Goal: Task Accomplishment & Management: Manage account settings

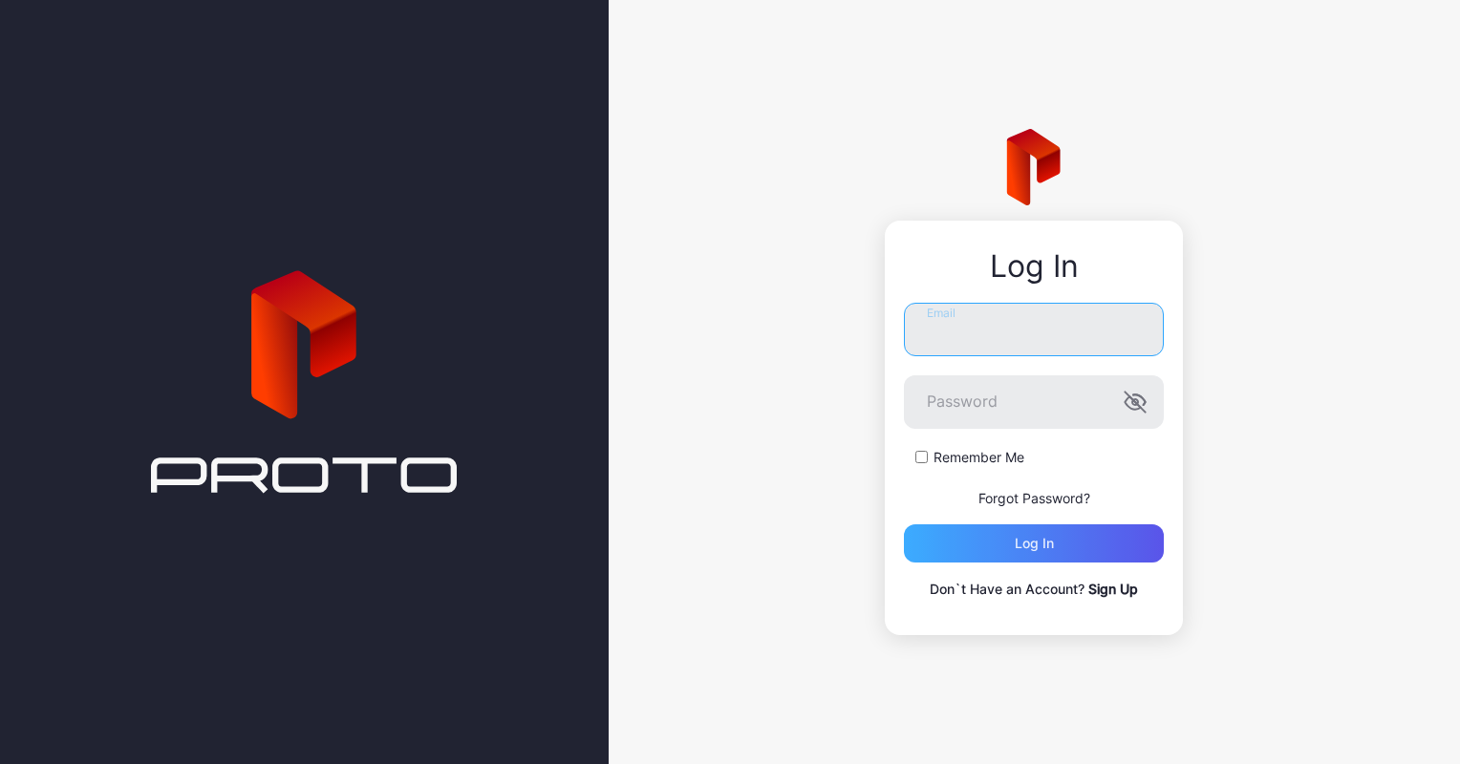
type input "**********"
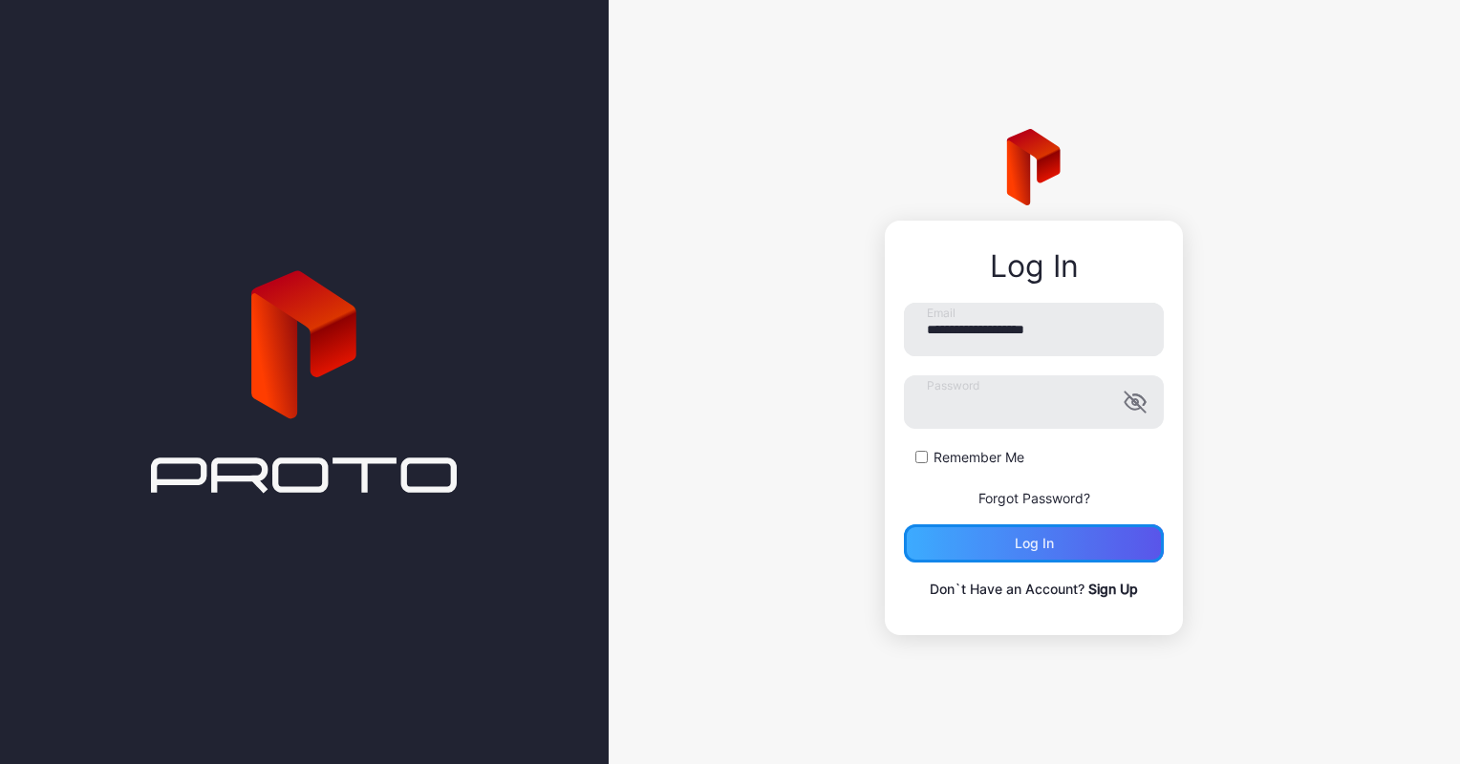
click at [1080, 538] on div "Log in" at bounding box center [1034, 544] width 260 height 38
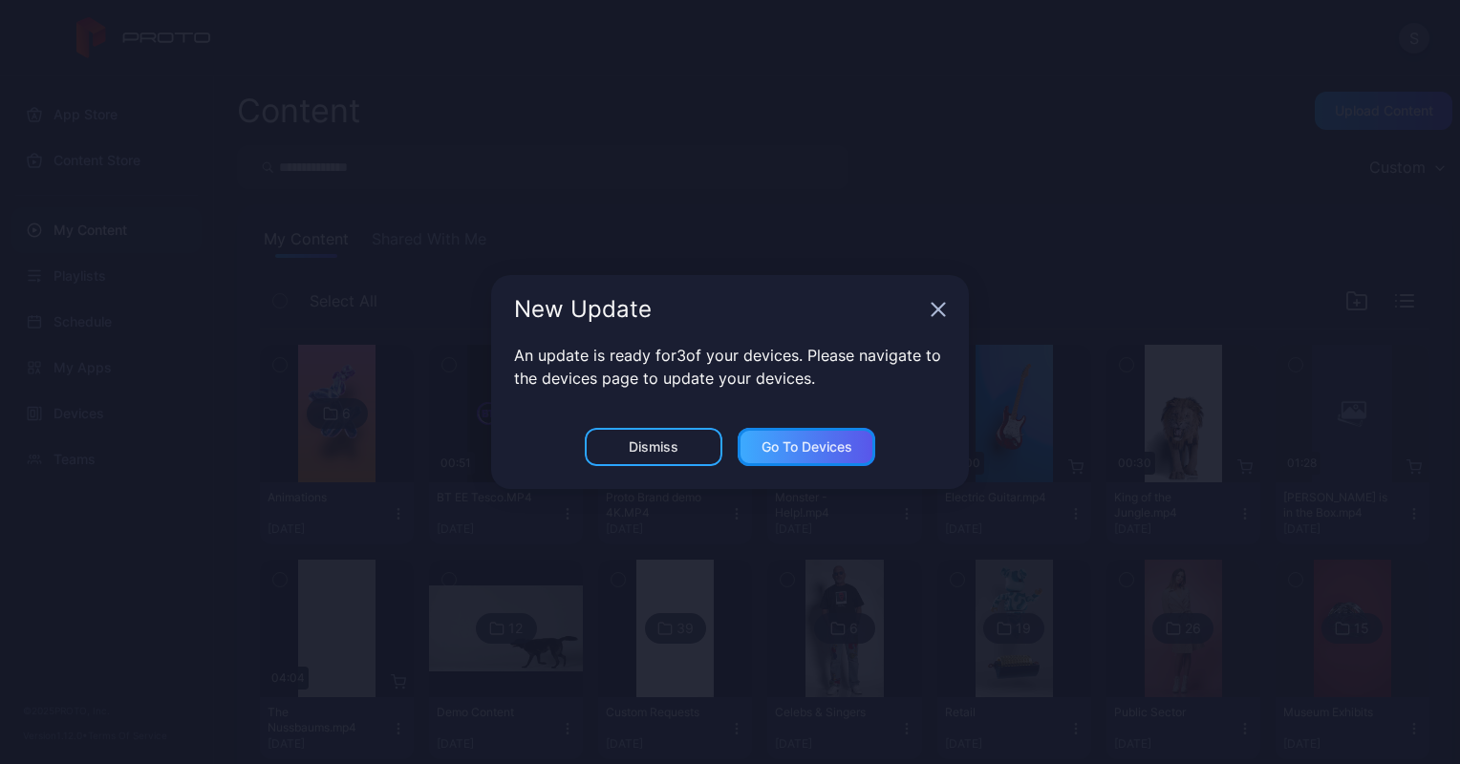
click at [777, 451] on div "Go to devices" at bounding box center [807, 447] width 91 height 15
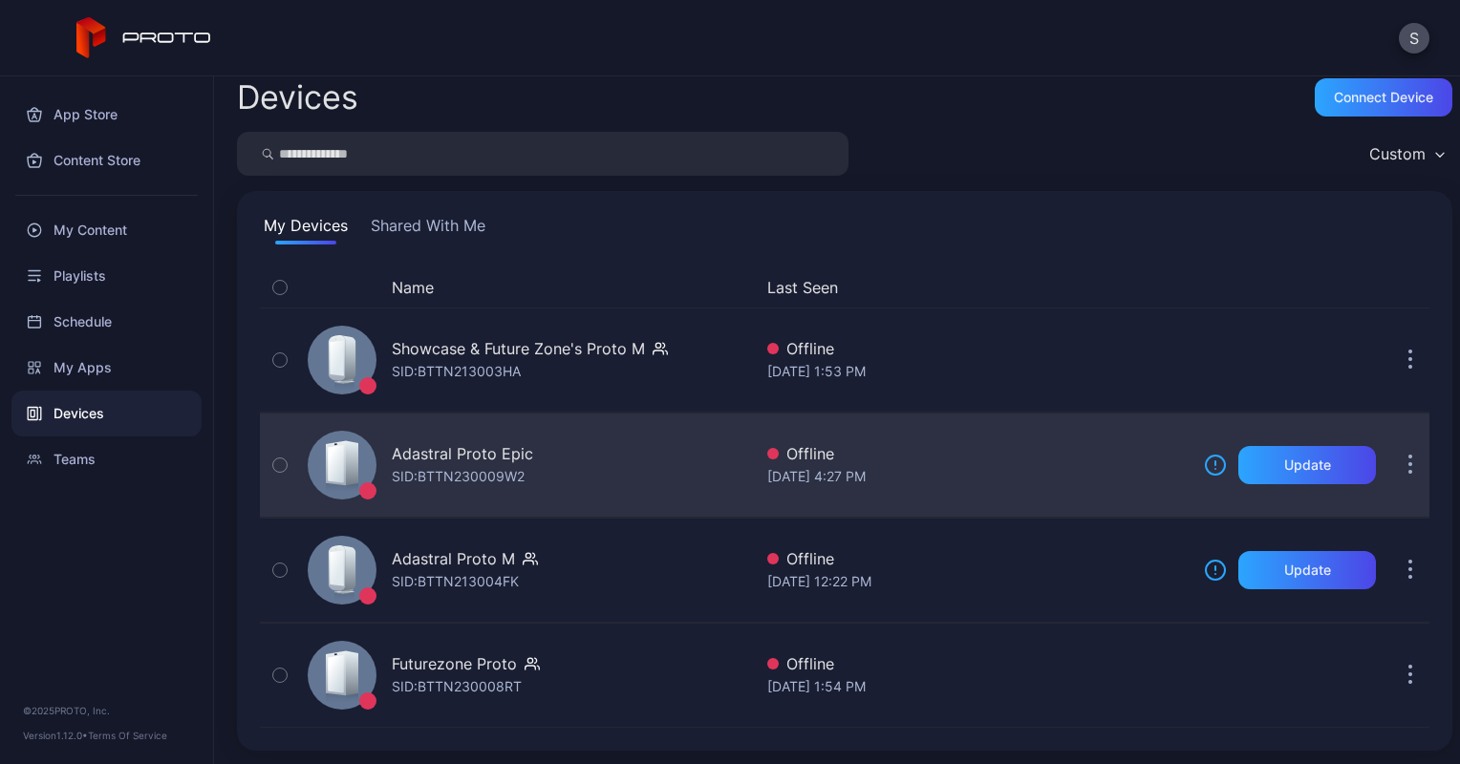
scroll to position [12, 0]
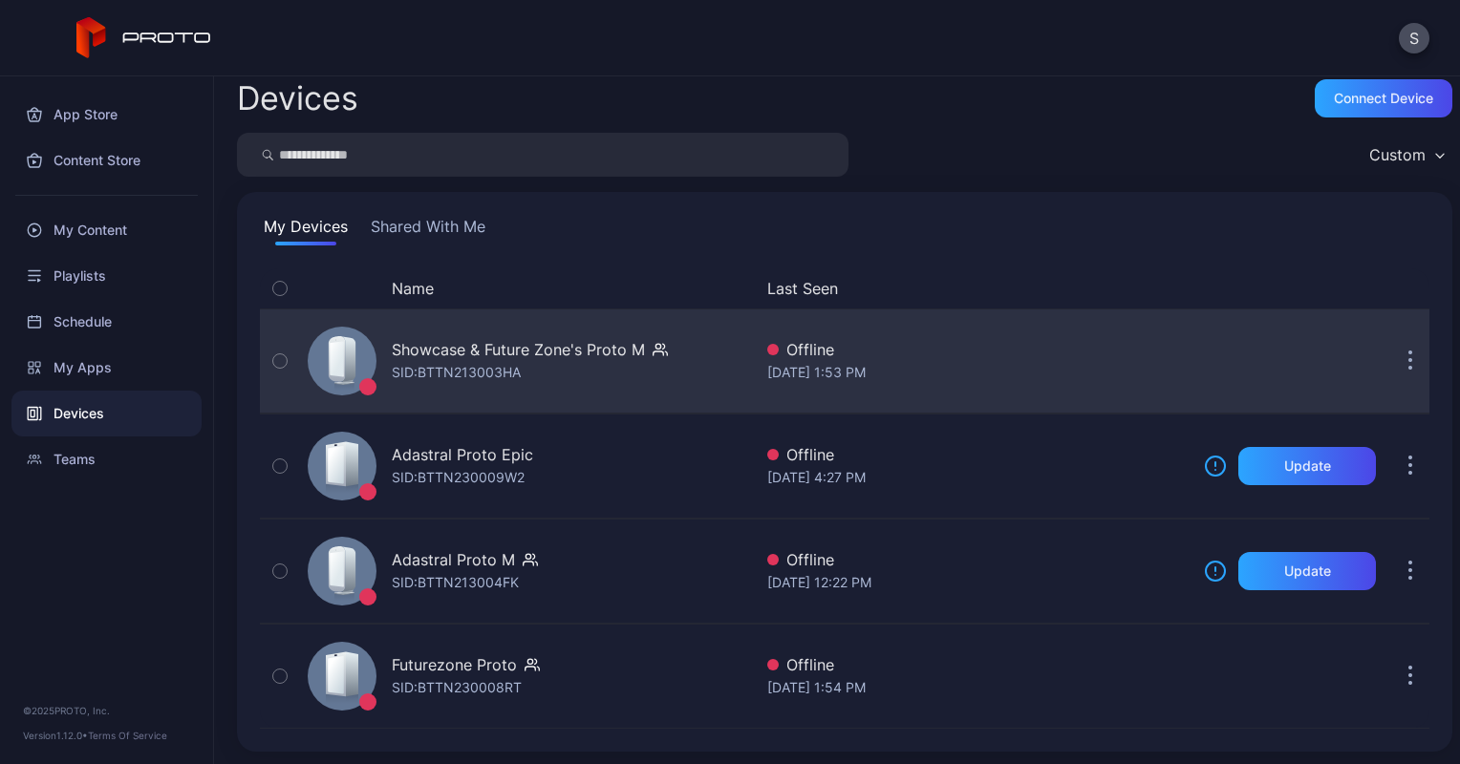
click at [451, 359] on div "Showcase & Future Zone's Proto M" at bounding box center [518, 349] width 253 height 23
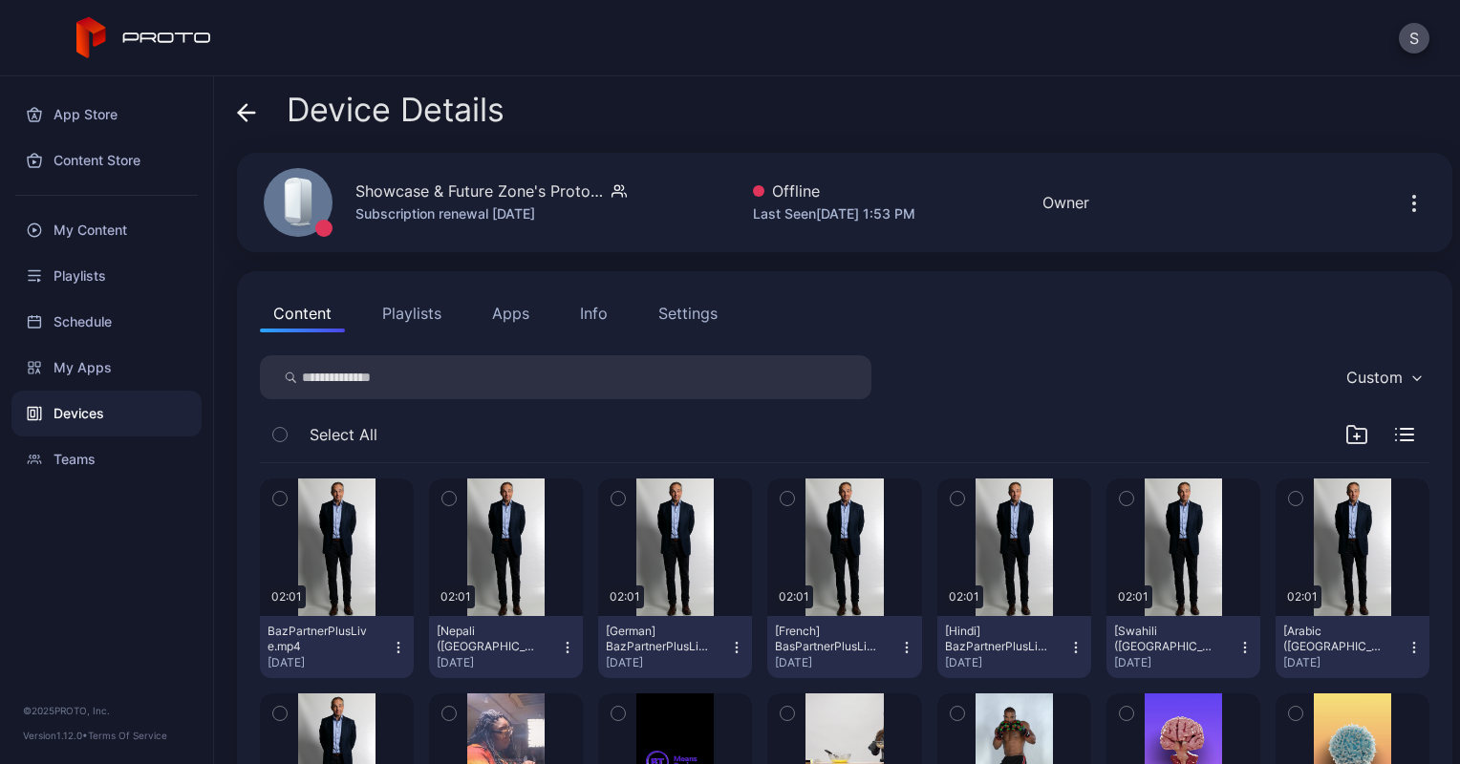
click at [583, 313] on div "Info" at bounding box center [594, 313] width 28 height 23
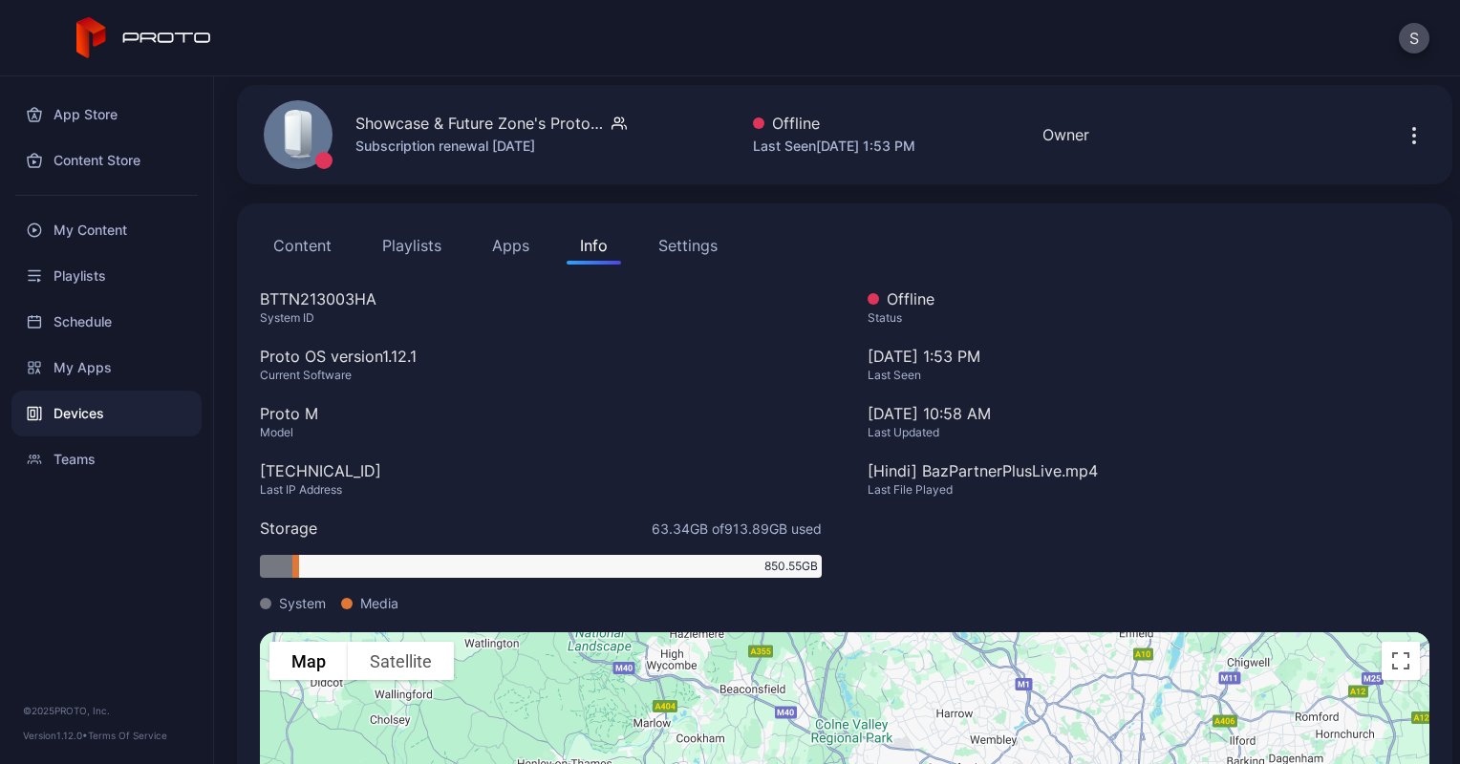
scroll to position [65, 0]
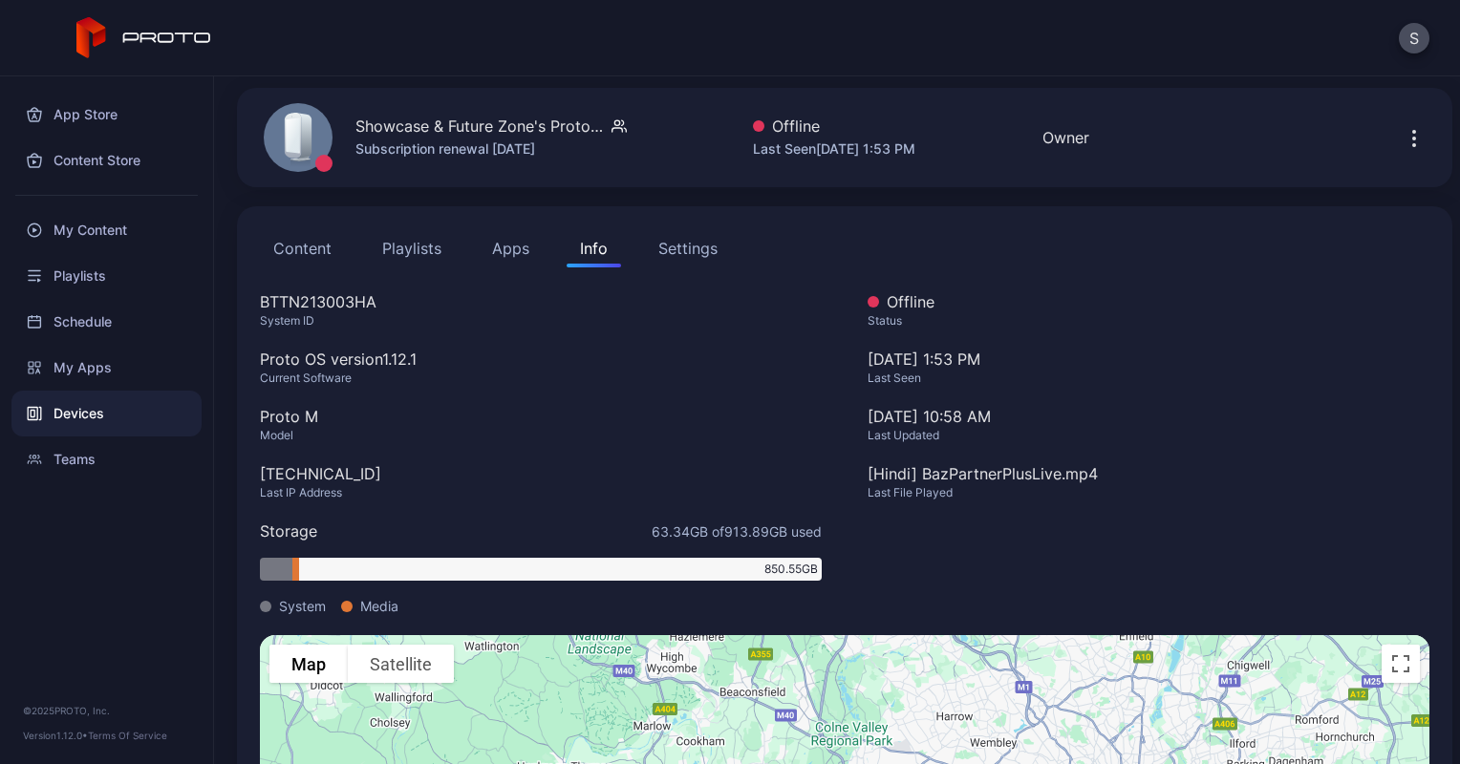
click at [312, 139] on icon at bounding box center [298, 140] width 32 height 54
click at [444, 141] on div "Subscription renewal [DATE]" at bounding box center [490, 149] width 271 height 23
click at [1413, 138] on icon "button" at bounding box center [1414, 139] width 2 height 2
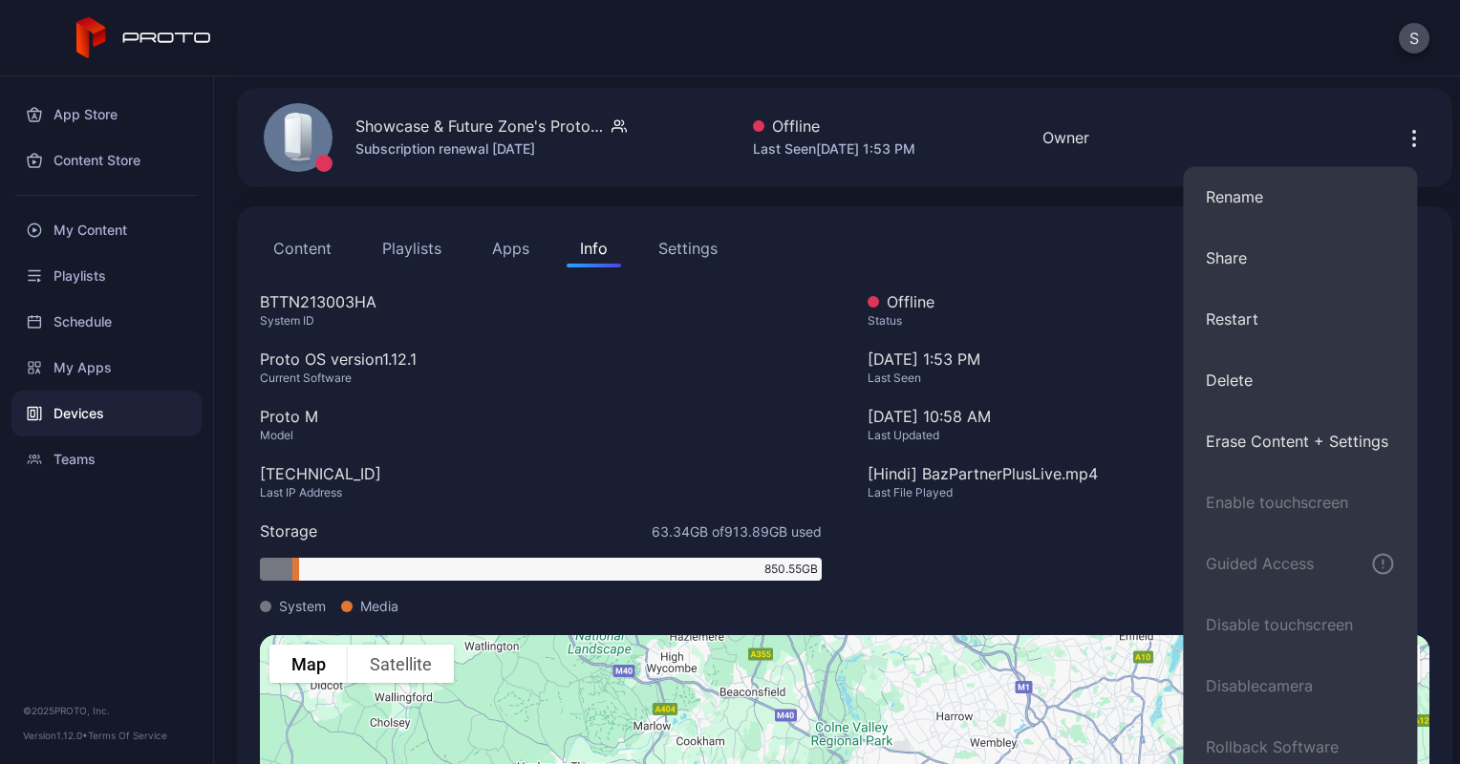
click at [290, 250] on button "Content" at bounding box center [302, 248] width 85 height 38
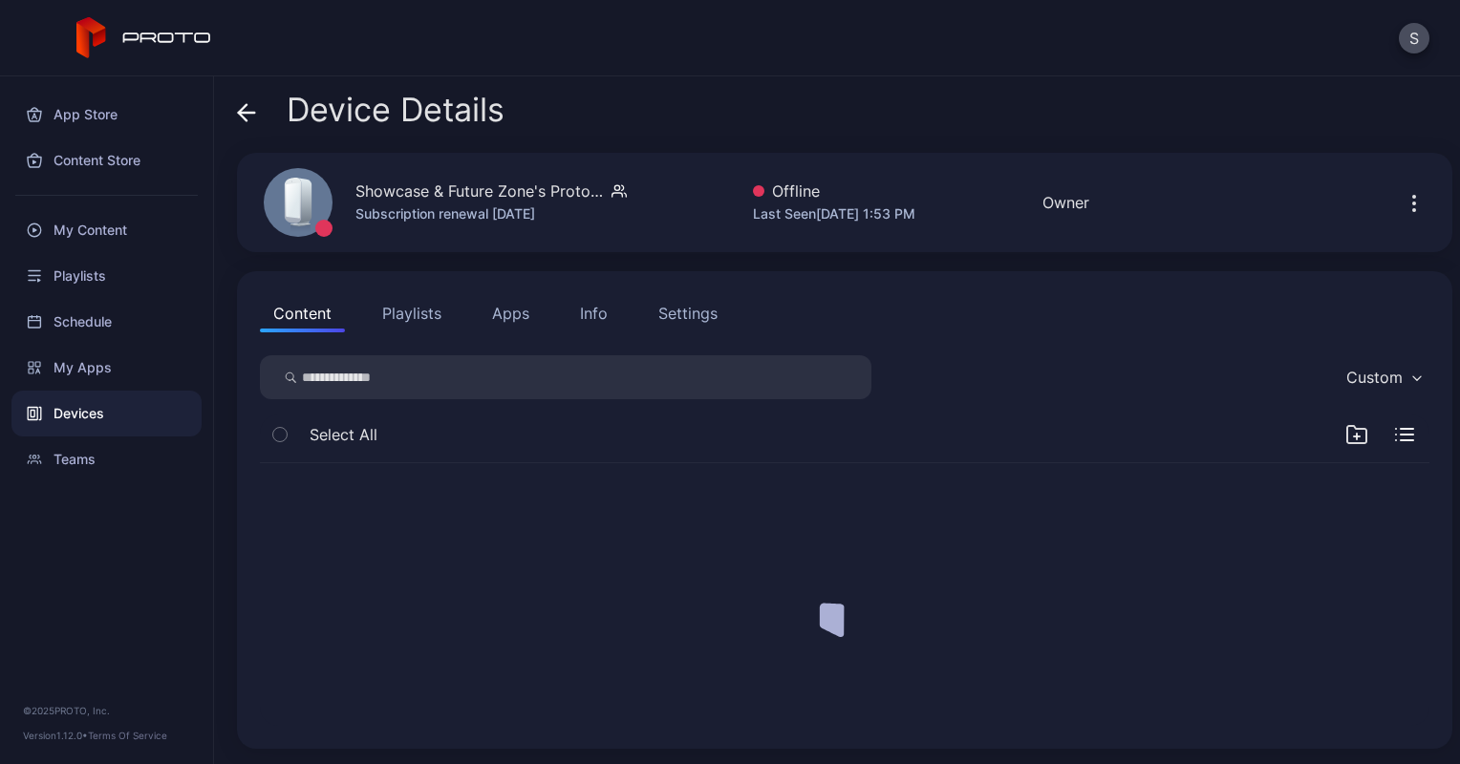
scroll to position [0, 0]
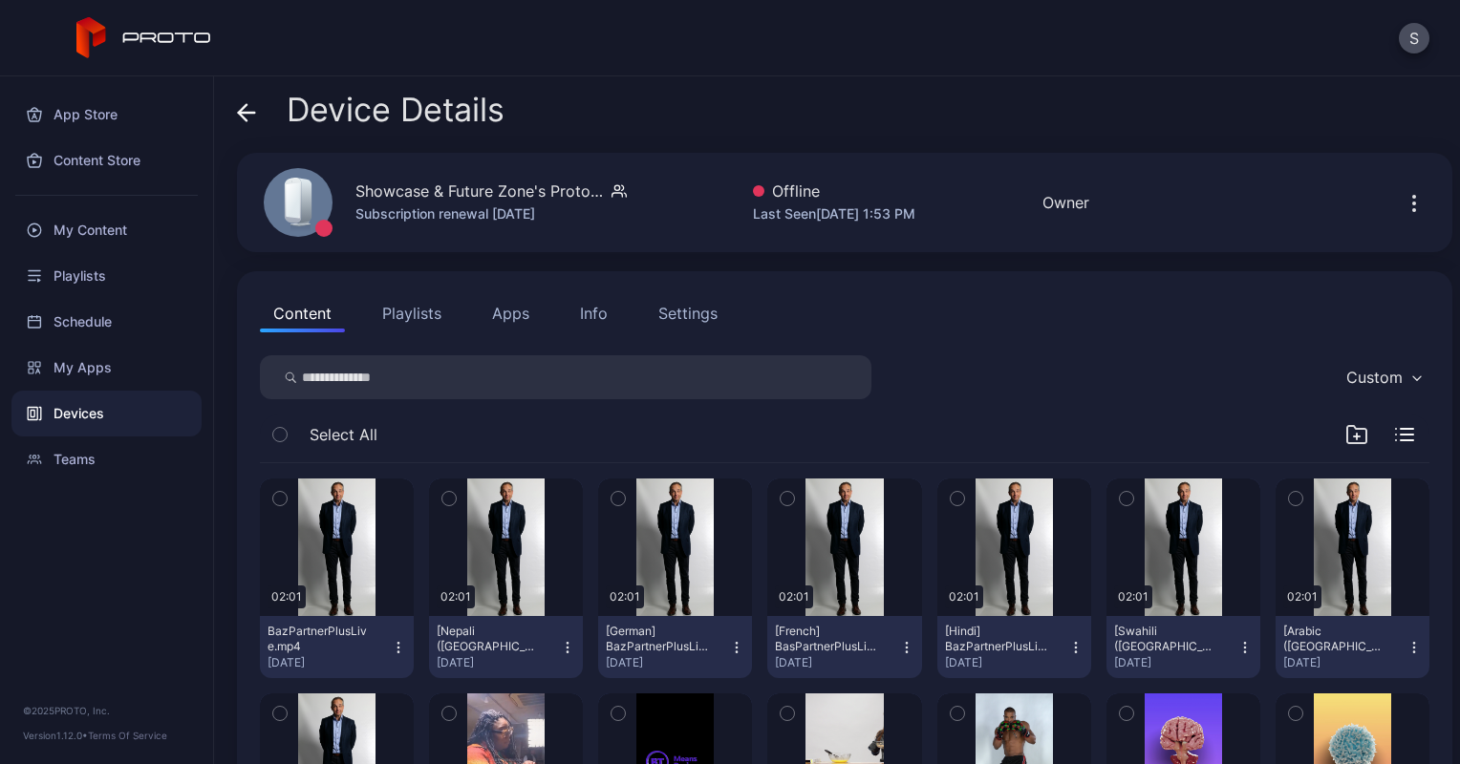
click at [516, 311] on button "Apps" at bounding box center [511, 313] width 64 height 38
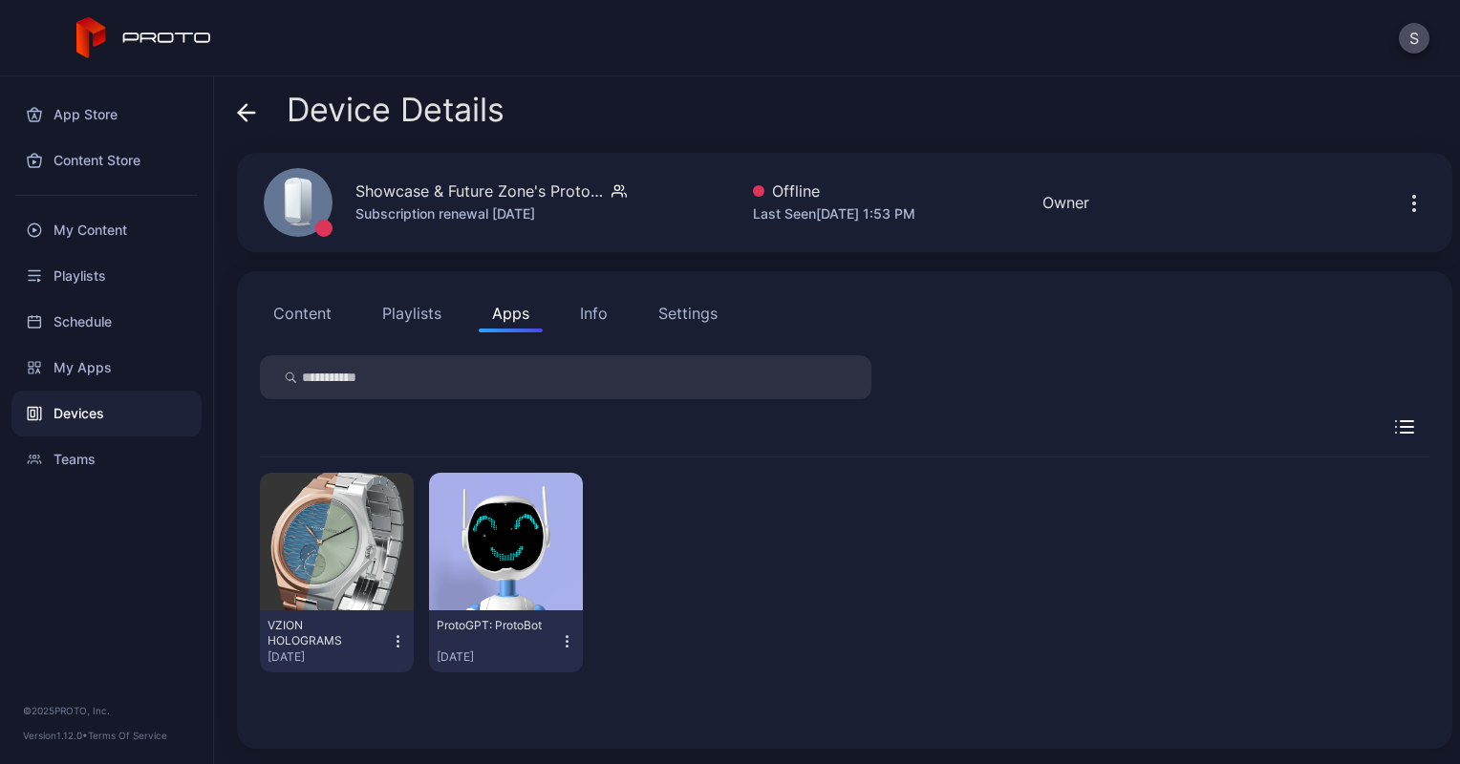
click at [605, 302] on div "Info" at bounding box center [594, 313] width 28 height 23
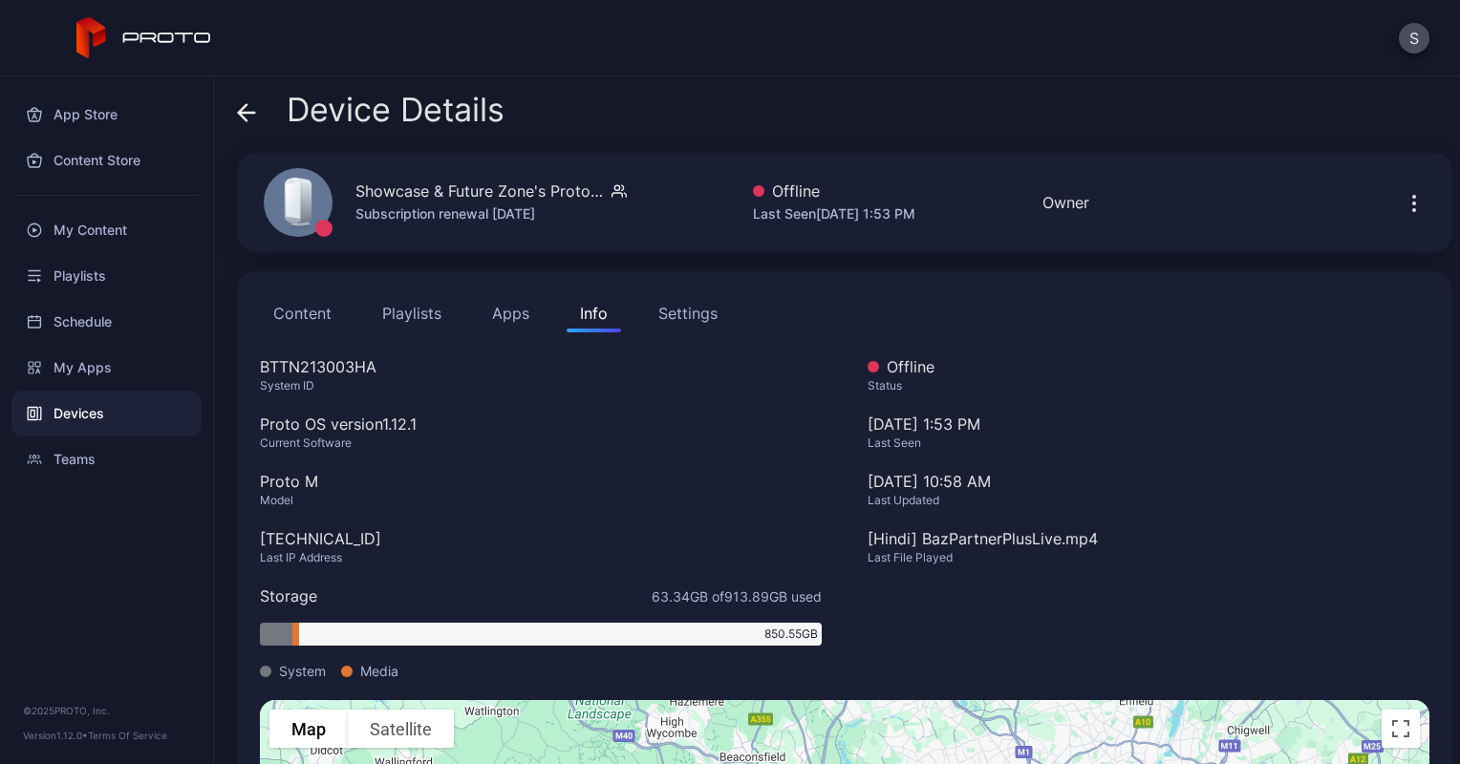
click at [672, 301] on button "Settings" at bounding box center [688, 313] width 86 height 38
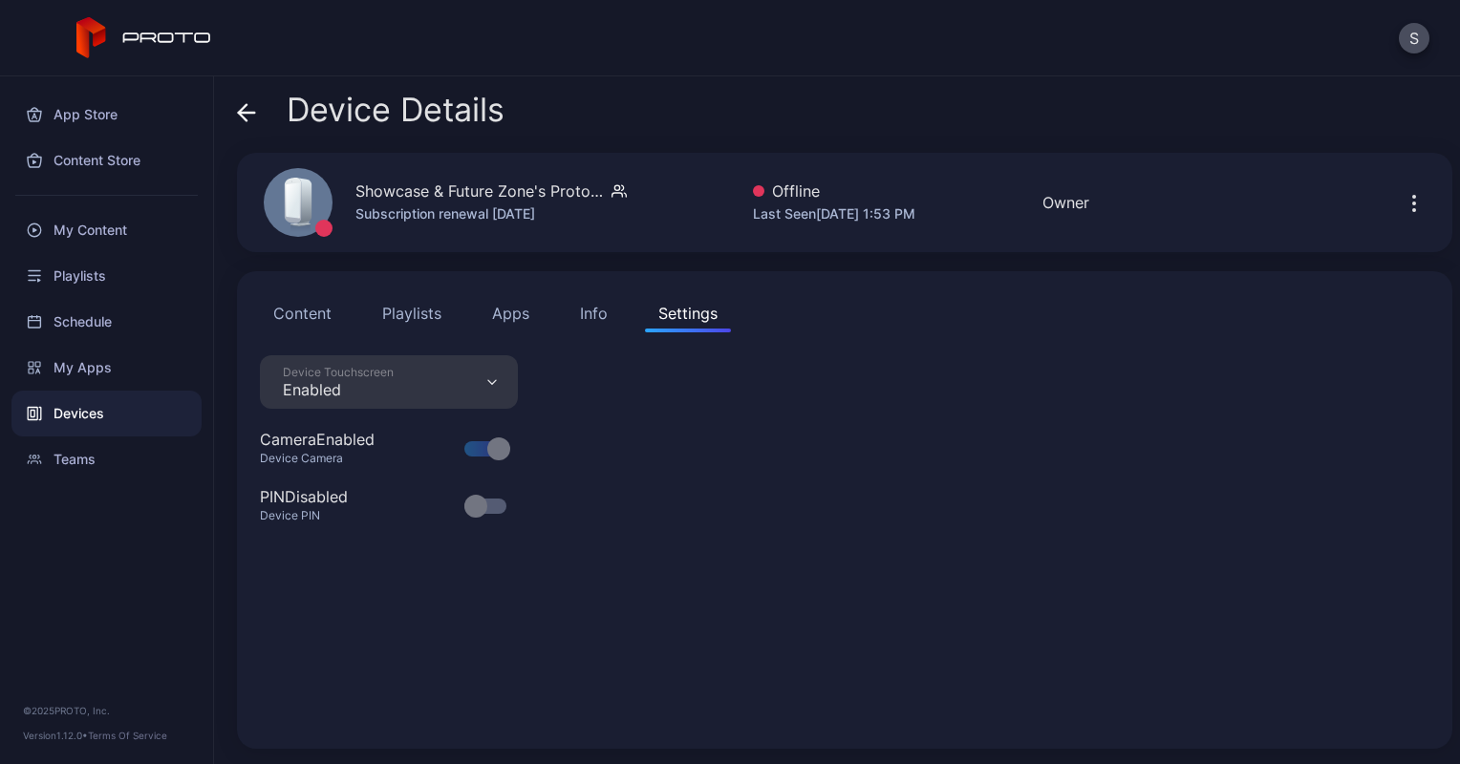
click at [300, 306] on button "Content" at bounding box center [302, 313] width 85 height 38
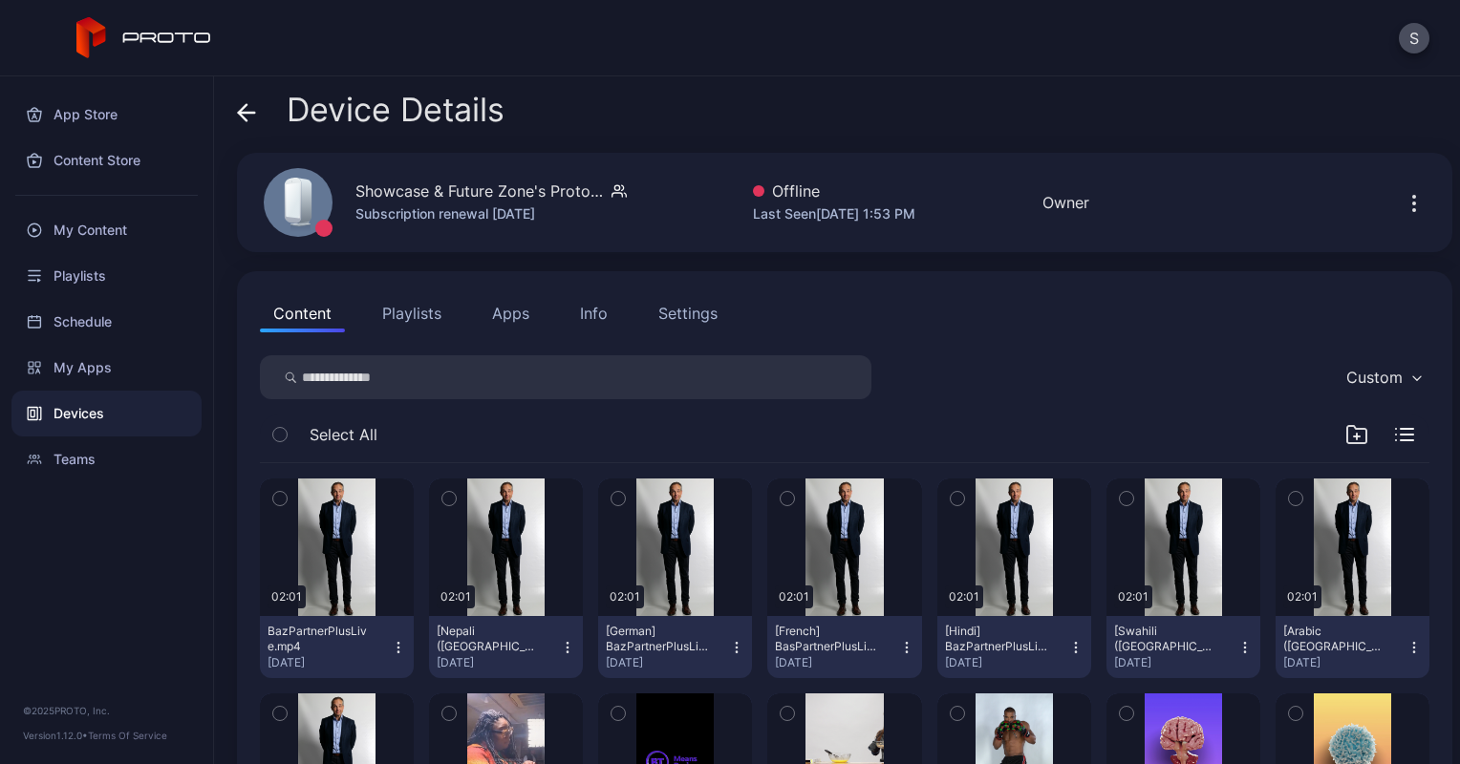
click at [260, 111] on div "Device Details" at bounding box center [371, 115] width 268 height 46
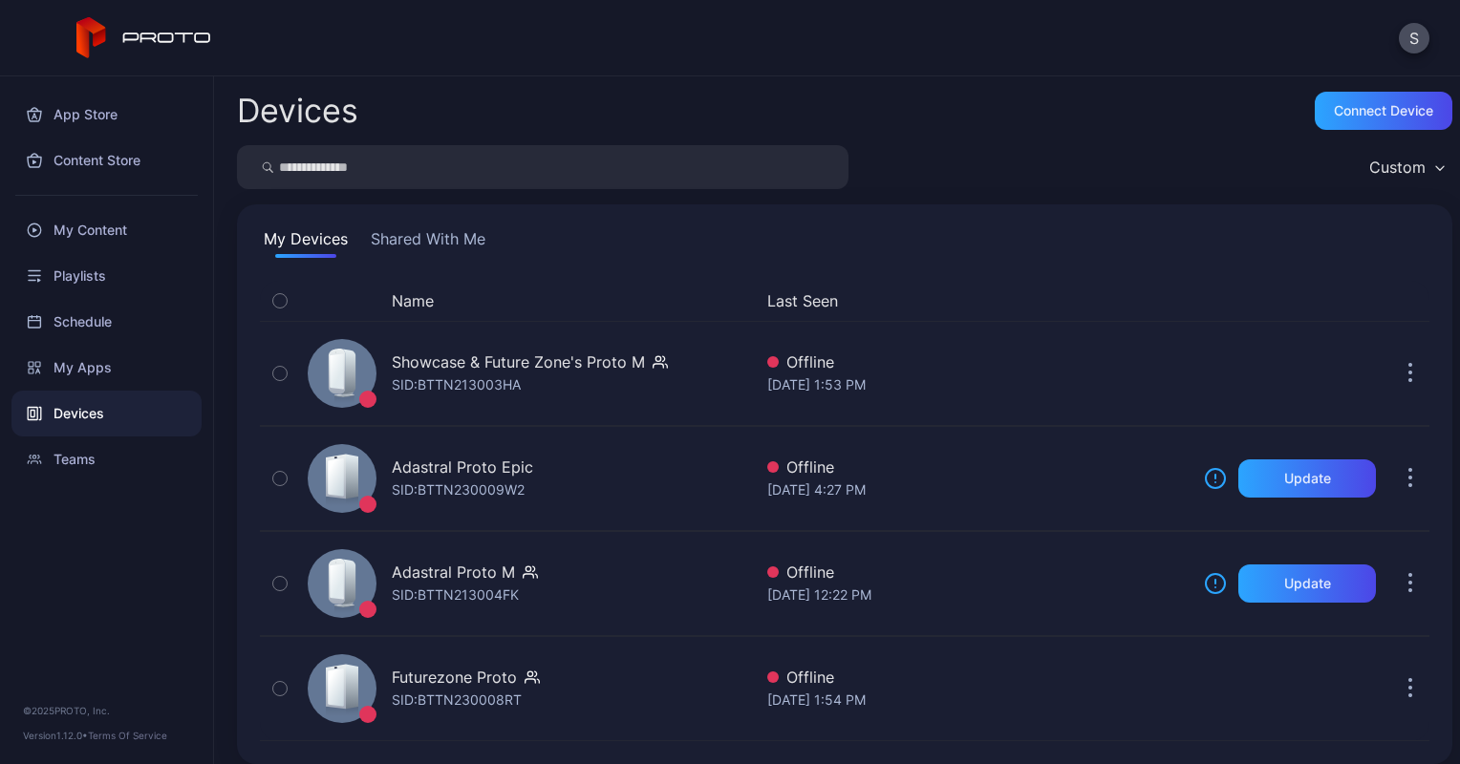
scroll to position [12, 0]
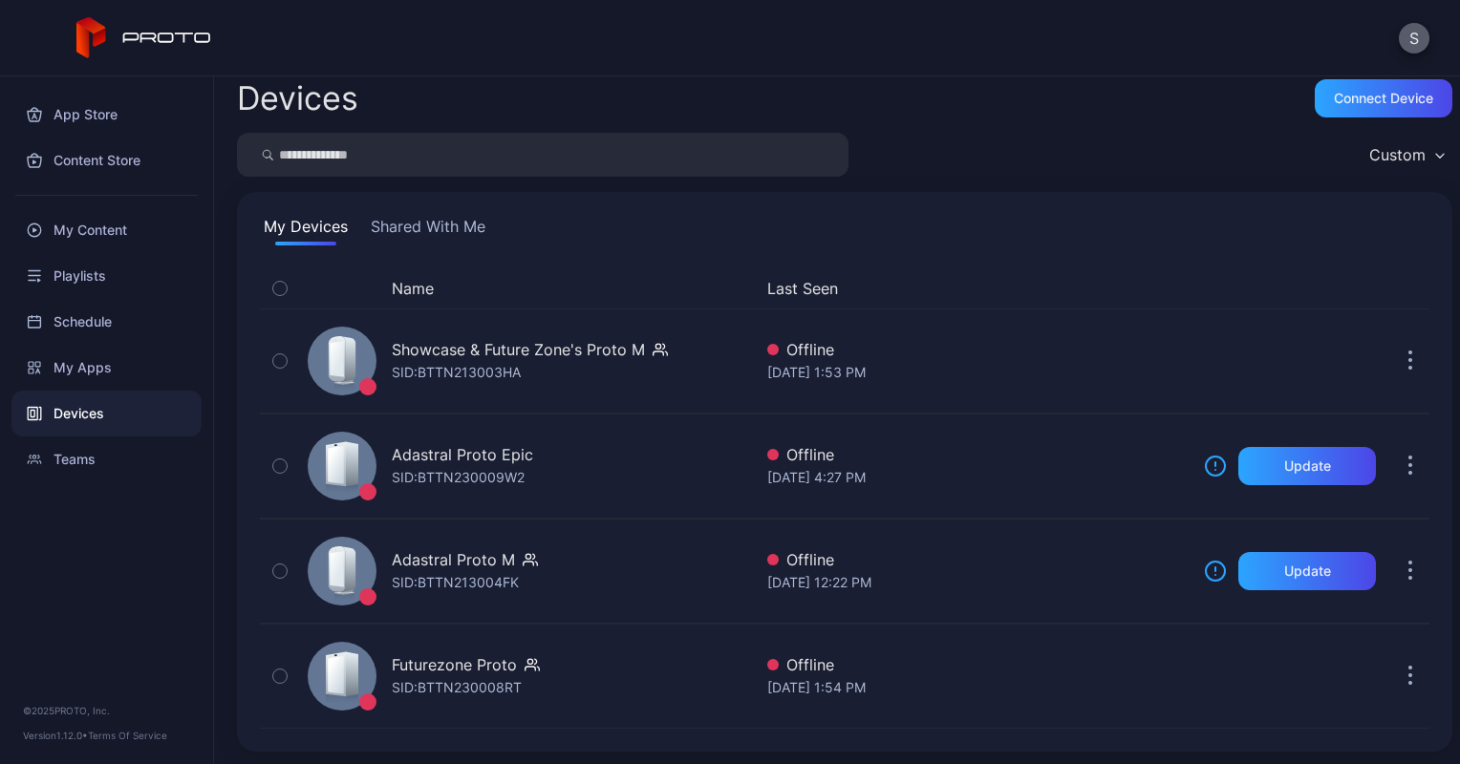
click at [1417, 27] on button "S" at bounding box center [1414, 38] width 31 height 31
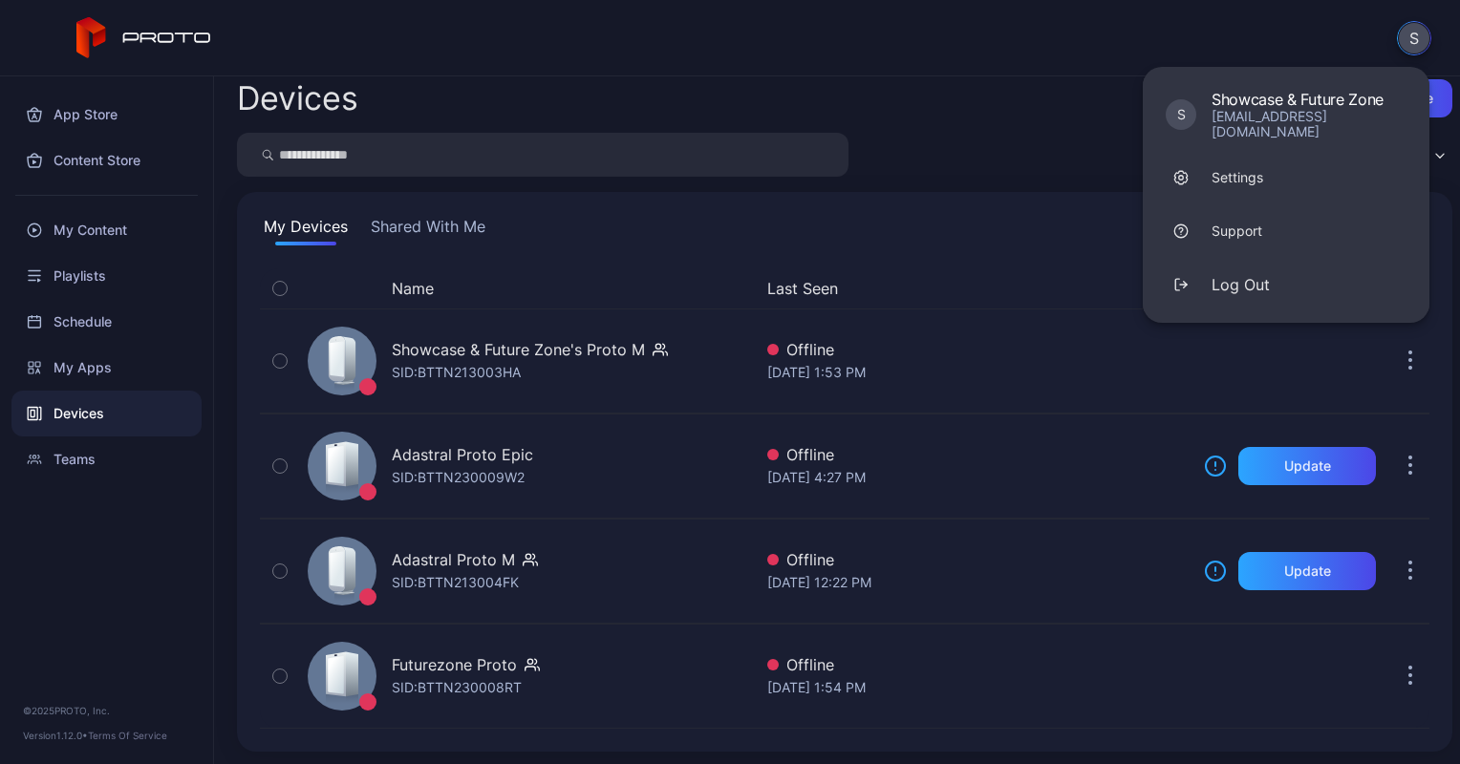
click at [1417, 27] on button "S" at bounding box center [1414, 38] width 34 height 34
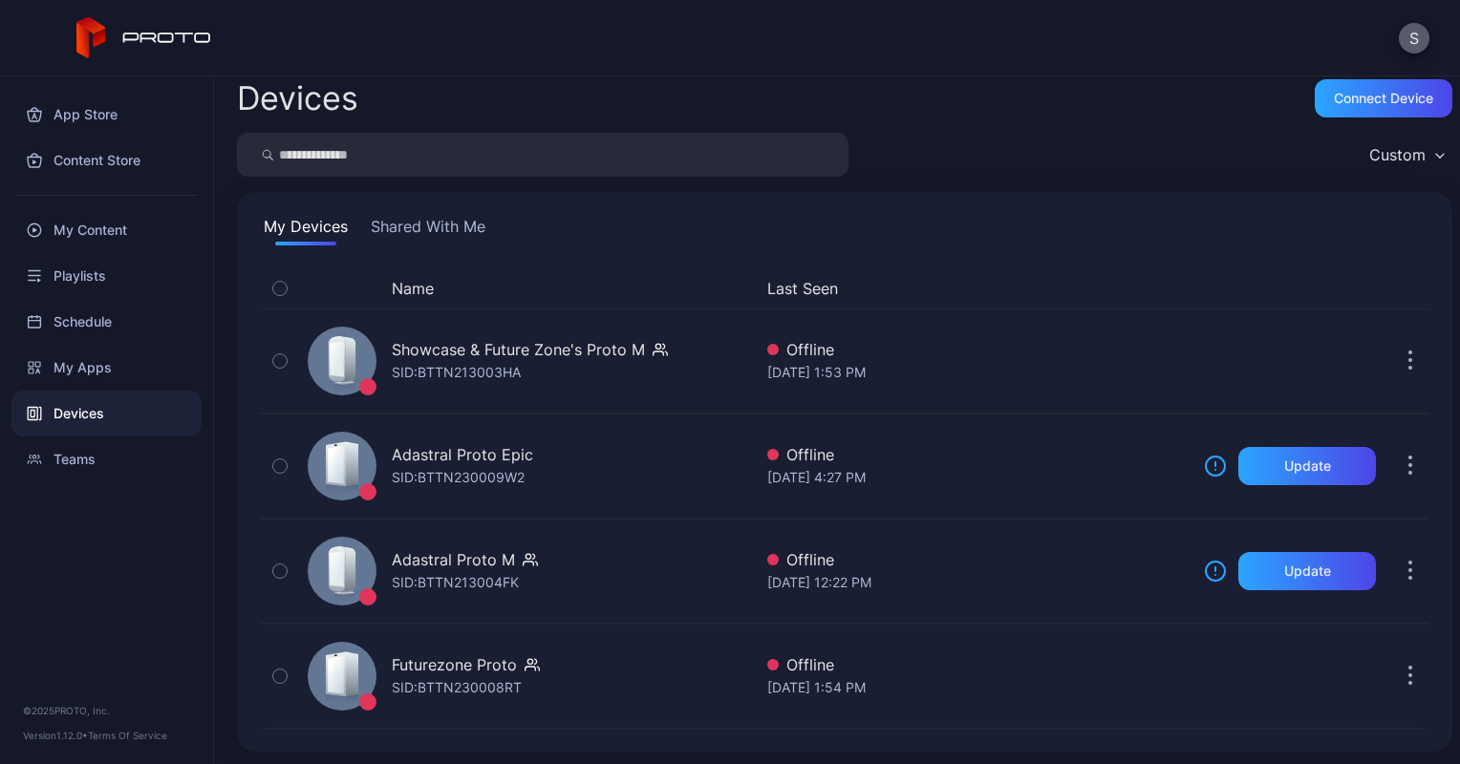
click at [1416, 34] on button "S" at bounding box center [1414, 38] width 31 height 31
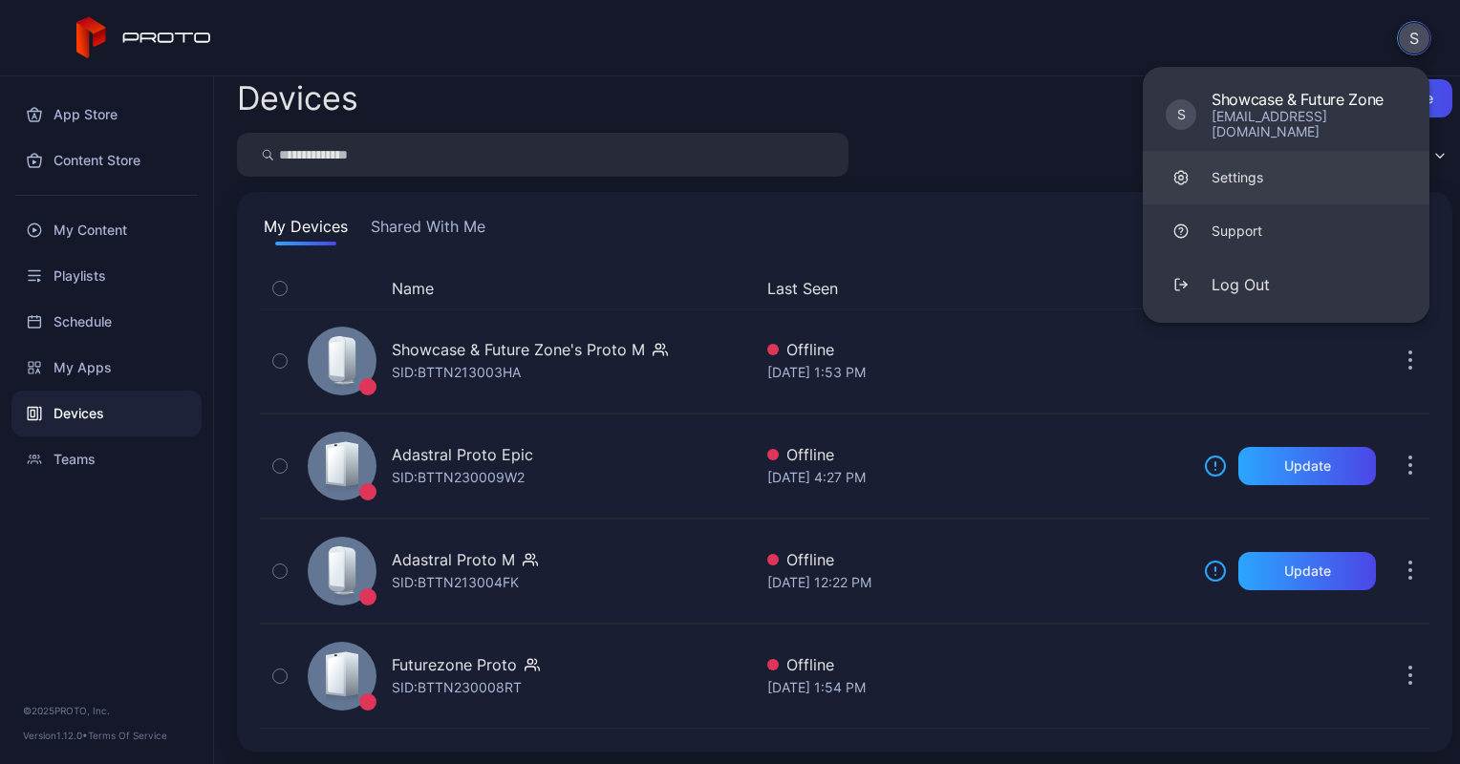
click at [1242, 171] on div "Settings" at bounding box center [1238, 177] width 52 height 19
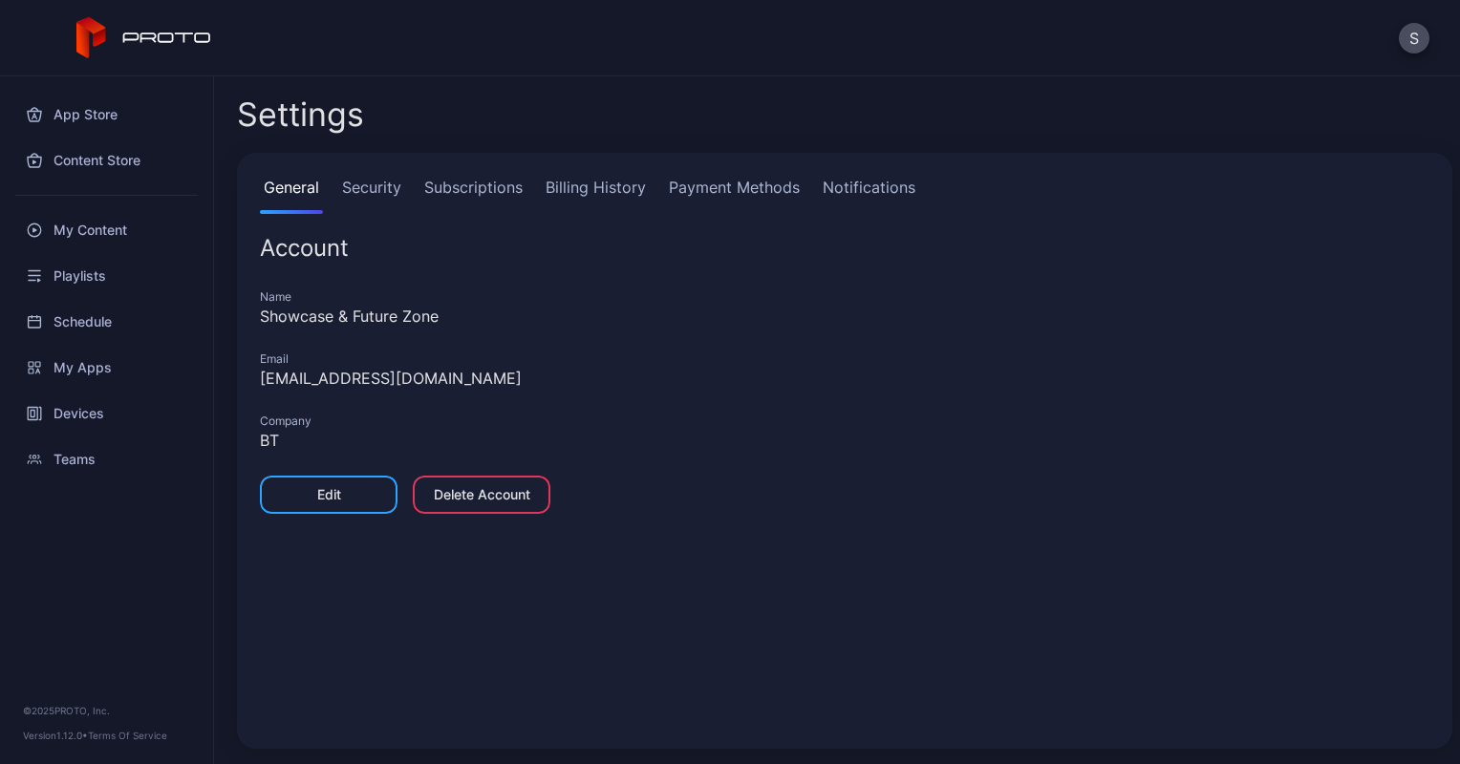
click at [465, 174] on div "General Security Subscriptions Billing History Payment Methods Notifications Ac…" at bounding box center [844, 451] width 1215 height 596
click at [471, 183] on link "Subscriptions" at bounding box center [473, 195] width 106 height 38
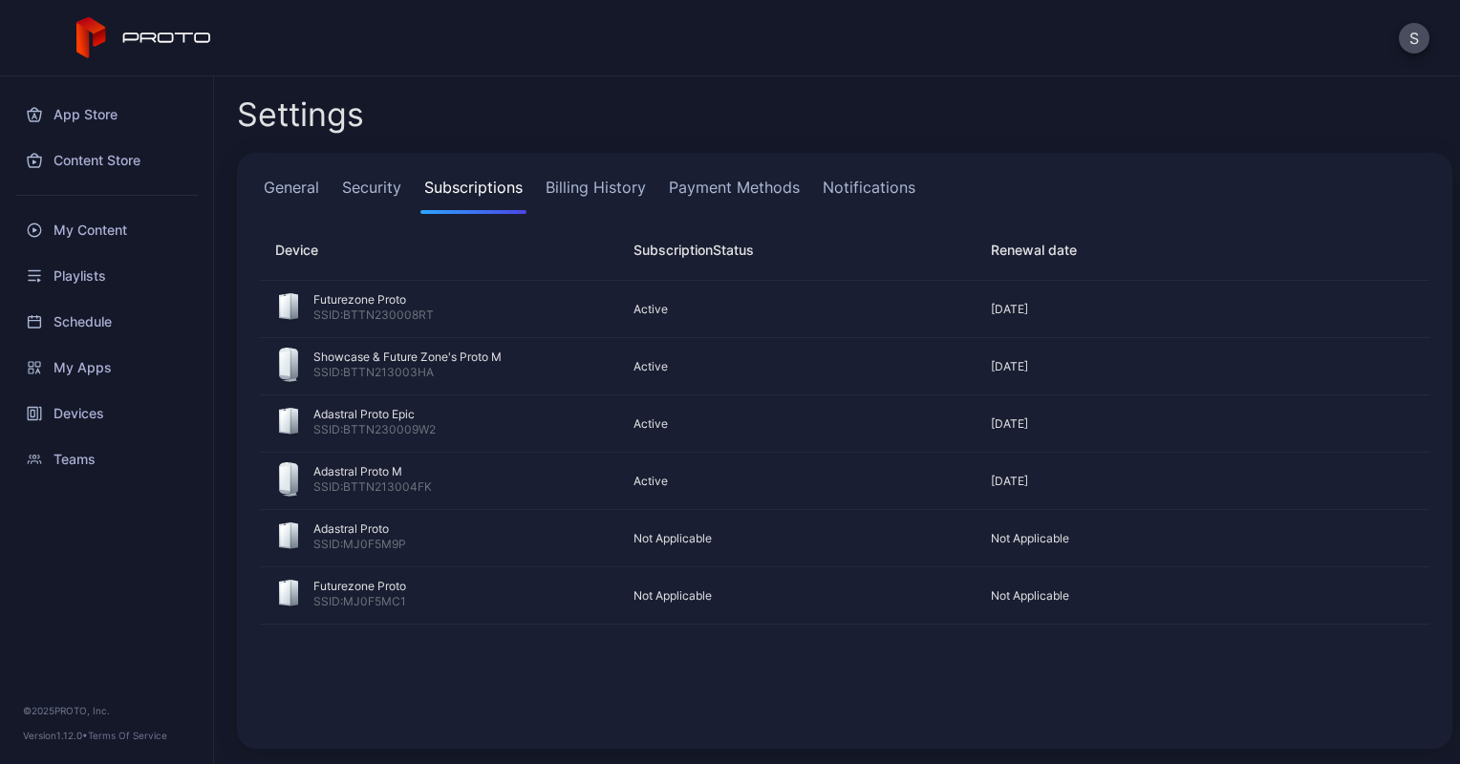
click at [299, 187] on link "General" at bounding box center [291, 195] width 63 height 38
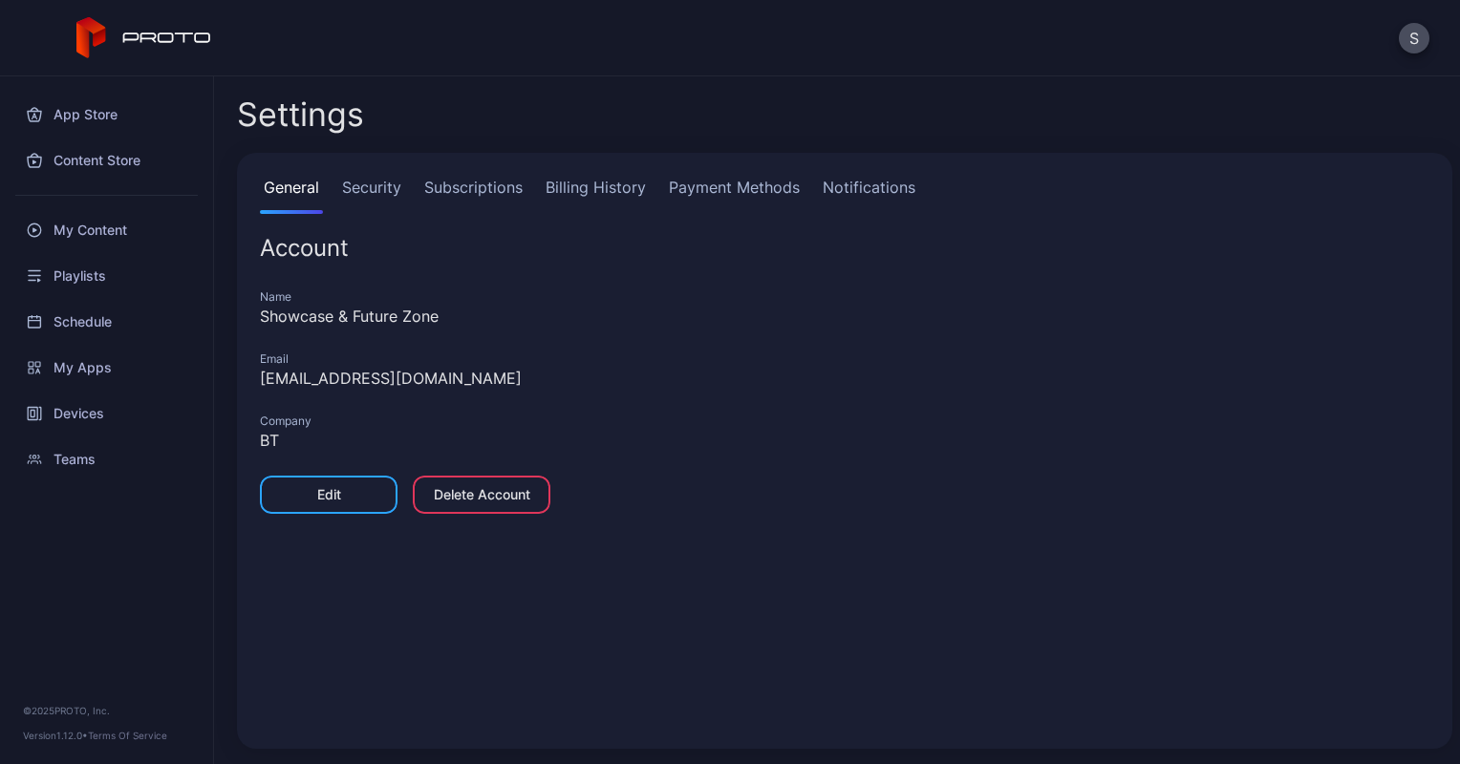
click at [761, 114] on div "Settings" at bounding box center [844, 115] width 1215 height 46
